Goal: Information Seeking & Learning: Learn about a topic

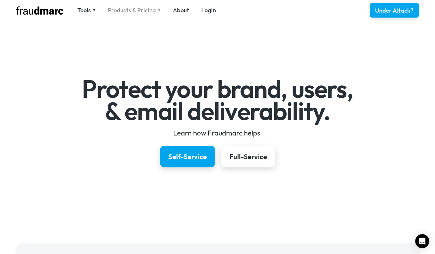
click at [135, 9] on div "Products & Pricing" at bounding box center [132, 10] width 48 height 8
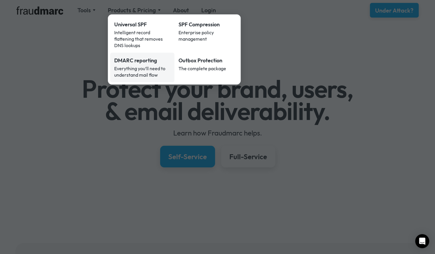
click at [147, 65] on div "Everything you’ll need to understand mail flow" at bounding box center [142, 71] width 56 height 13
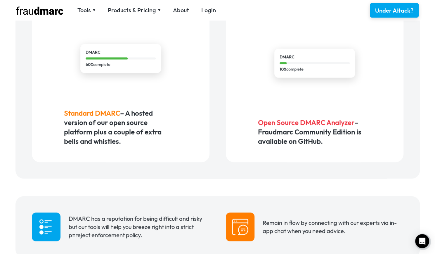
scroll to position [423, 0]
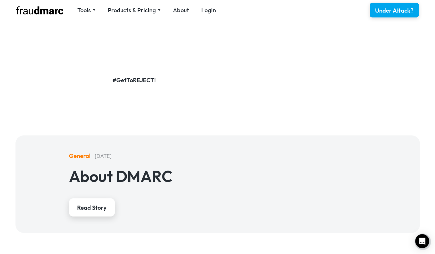
scroll to position [794, 0]
